Goal: Task Accomplishment & Management: Manage account settings

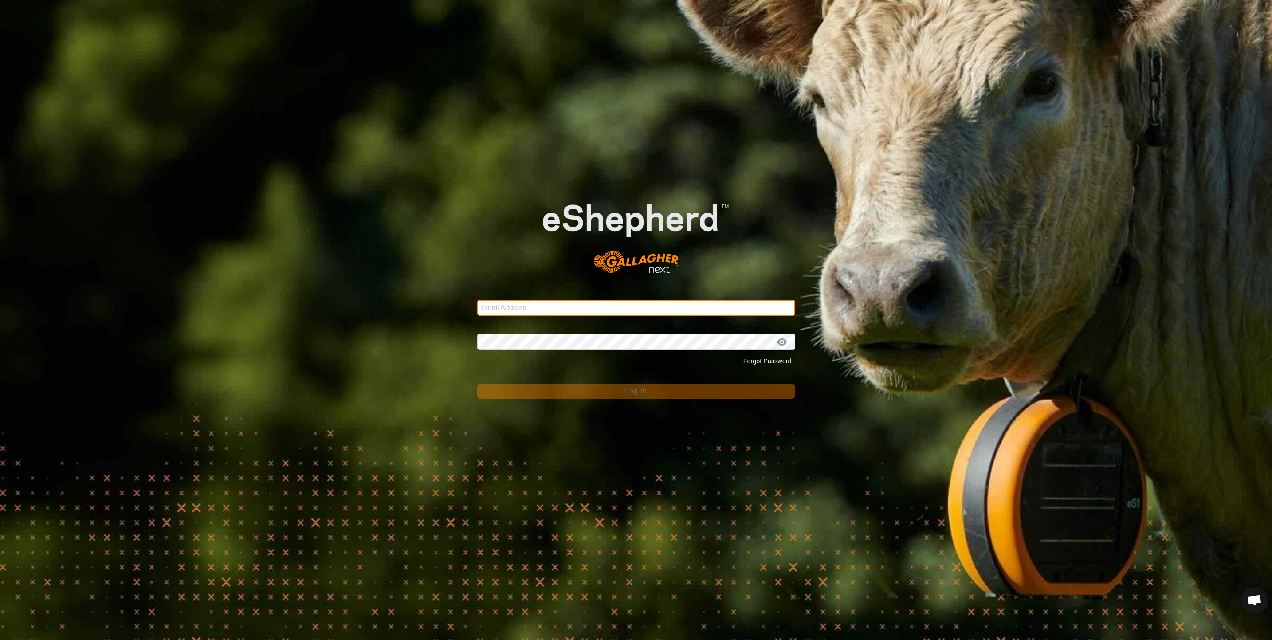
click at [536, 306] on input "Email Address" at bounding box center [636, 308] width 318 height 16
type input "[PERSON_NAME][EMAIL_ADDRESS][PERSON_NAME][DOMAIN_NAME]"
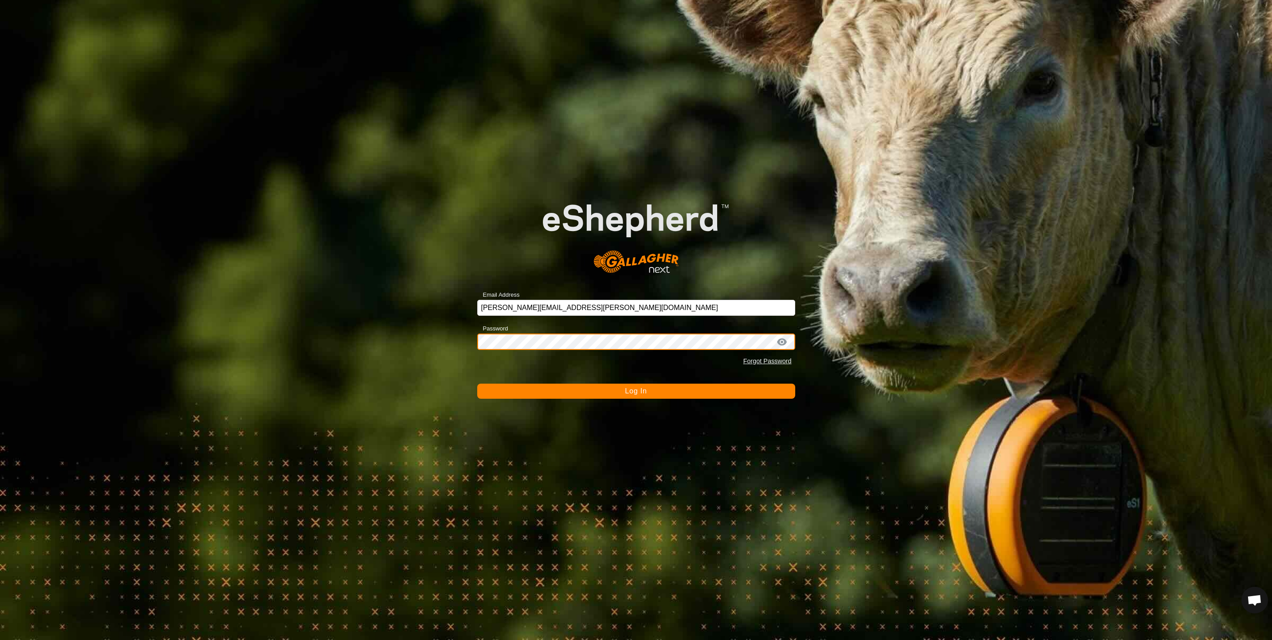
click at [477, 384] on button "Log In" at bounding box center [636, 391] width 318 height 15
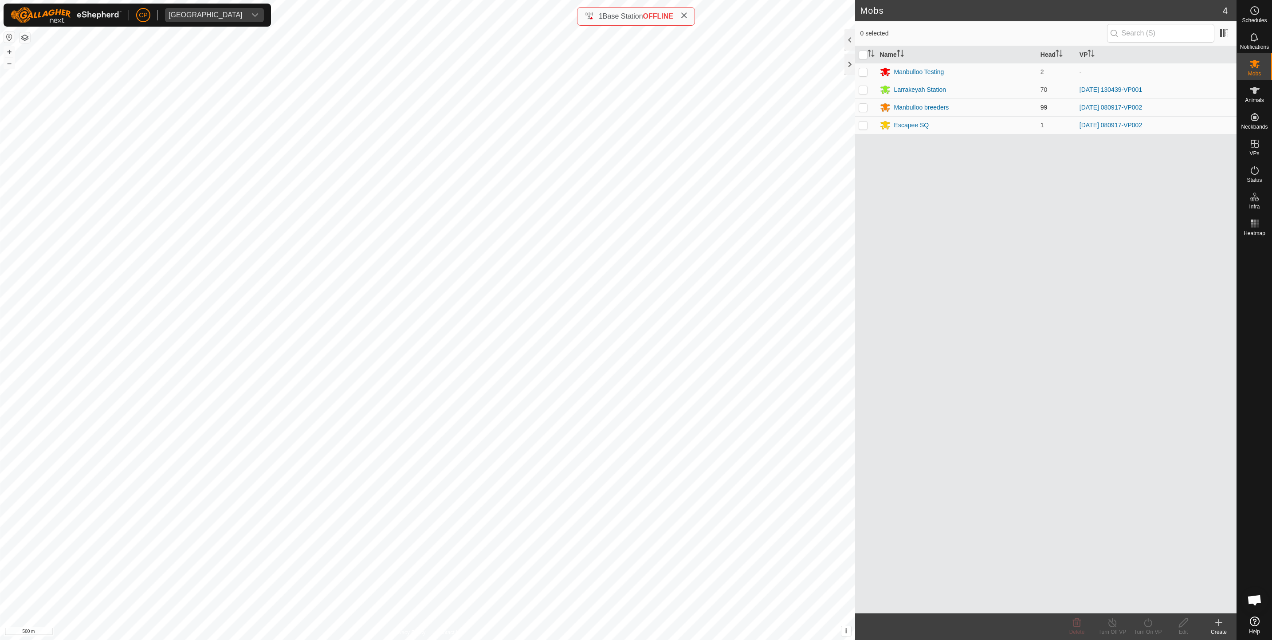
click at [866, 109] on p-checkbox at bounding box center [863, 107] width 9 height 7
checkbox input "true"
click at [868, 129] on td at bounding box center [865, 125] width 21 height 18
checkbox input "true"
click at [1114, 628] on div "Turn Off VP" at bounding box center [1112, 632] width 35 height 8
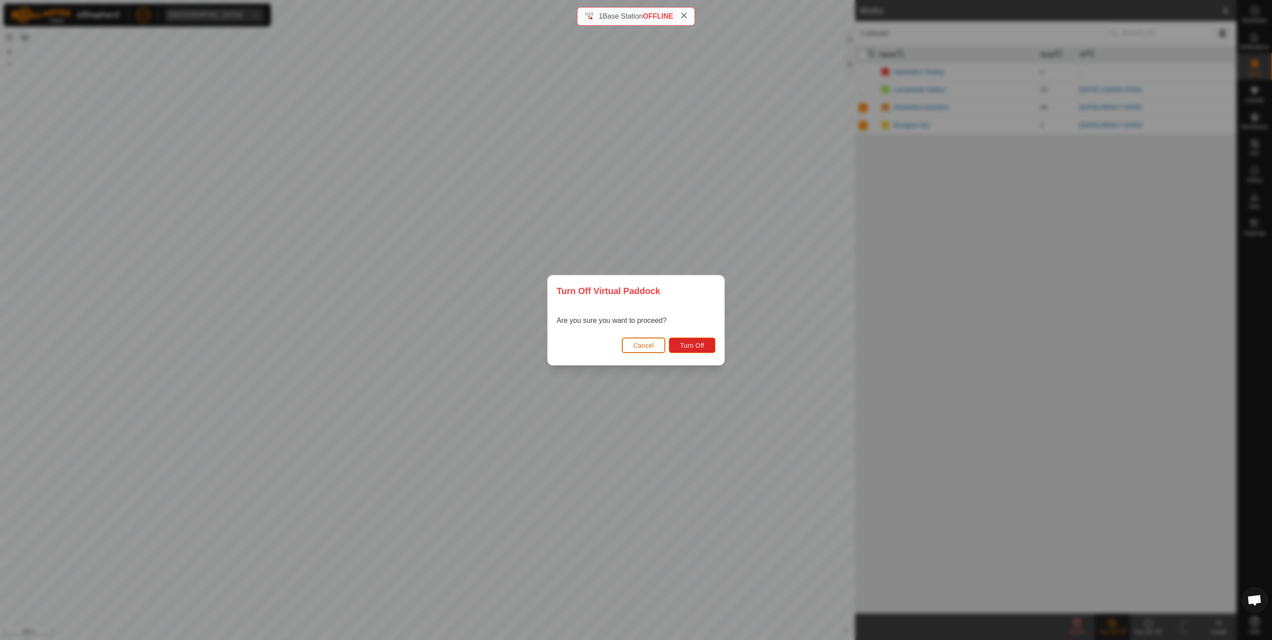
click at [634, 344] on span "Cancel" at bounding box center [643, 345] width 21 height 7
